Goal: Contribute content: Add original content to the website for others to see

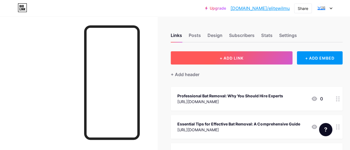
click at [252, 58] on button "+ ADD LINK" at bounding box center [232, 57] width 122 height 13
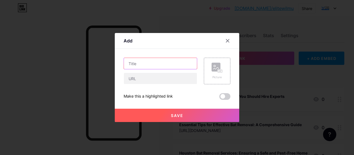
click at [153, 61] on input "text" at bounding box center [160, 63] width 73 height 11
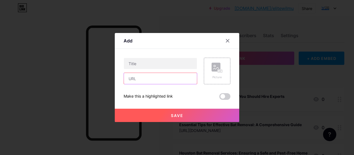
click at [139, 78] on input "text" at bounding box center [160, 78] width 73 height 11
paste input "How to Get Rid of Squirrels for Good"
type input "How to Get Rid of Squirrels for Good"
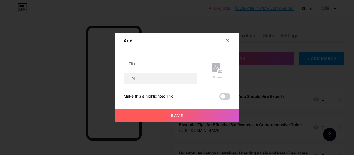
click at [175, 64] on input "text" at bounding box center [160, 63] width 73 height 11
paste input "How to Get Rid of Squirrels for Good"
type input "How to Get Rid of Squirrels for Good"
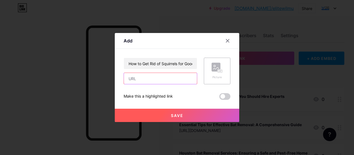
click at [158, 78] on input "text" at bounding box center [160, 78] width 73 height 11
paste input "[URL][DOMAIN_NAME]"
type input "[URL][DOMAIN_NAME]"
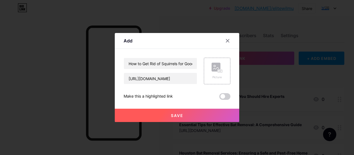
click at [224, 98] on span at bounding box center [224, 96] width 11 height 7
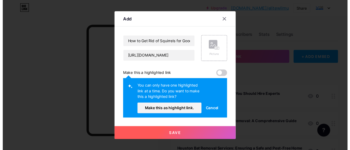
scroll to position [0, 0]
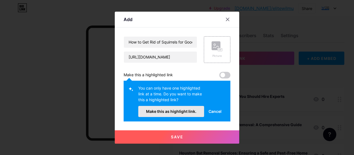
click at [188, 114] on button "Make this as highlight link." at bounding box center [171, 111] width 66 height 11
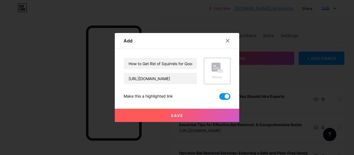
click at [183, 115] on button "Save" at bounding box center [177, 114] width 124 height 13
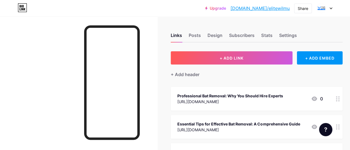
click at [271, 7] on link "[DOMAIN_NAME]/elitewilmu" at bounding box center [259, 8] width 59 height 7
